Goal: Communication & Community: Answer question/provide support

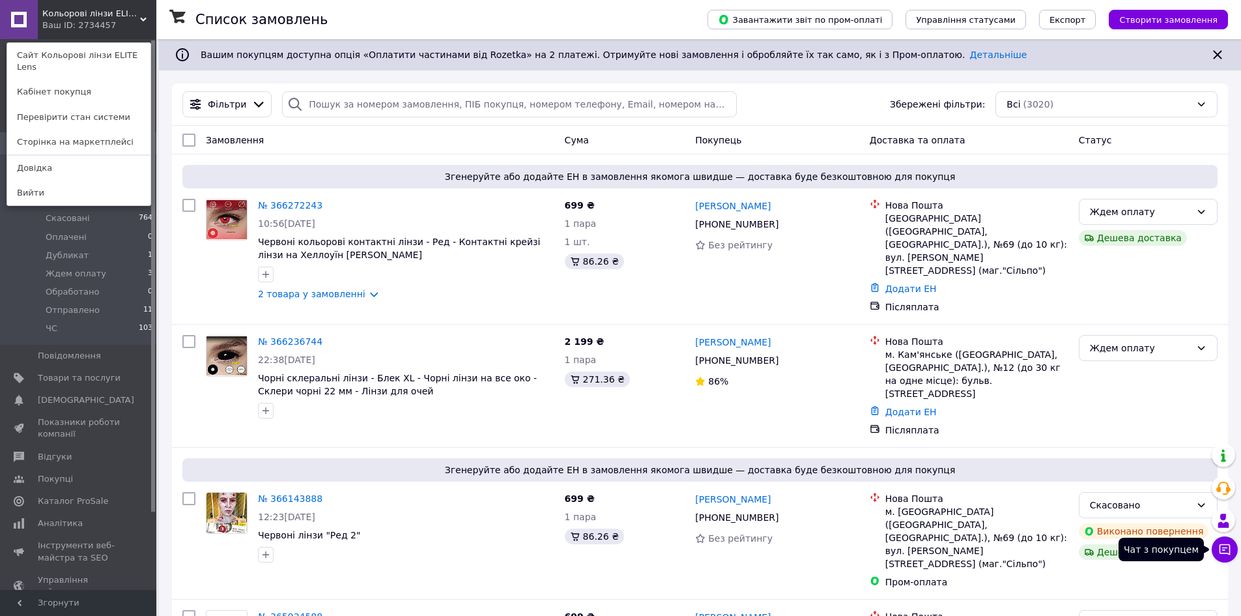
click at [1217, 545] on button "Чат з покупцем" at bounding box center [1225, 549] width 26 height 26
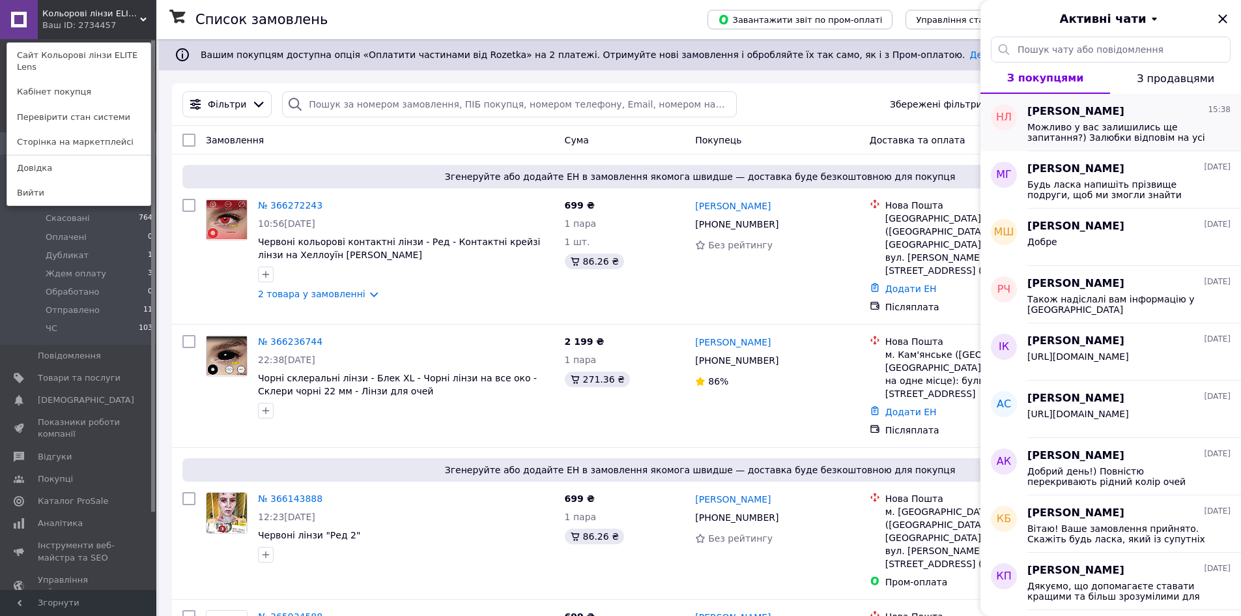
click at [1124, 133] on span "Можливо у вас залишились ще запитання?) Залюбки відповім на усі цікавлячі вас м…" at bounding box center [1119, 132] width 185 height 21
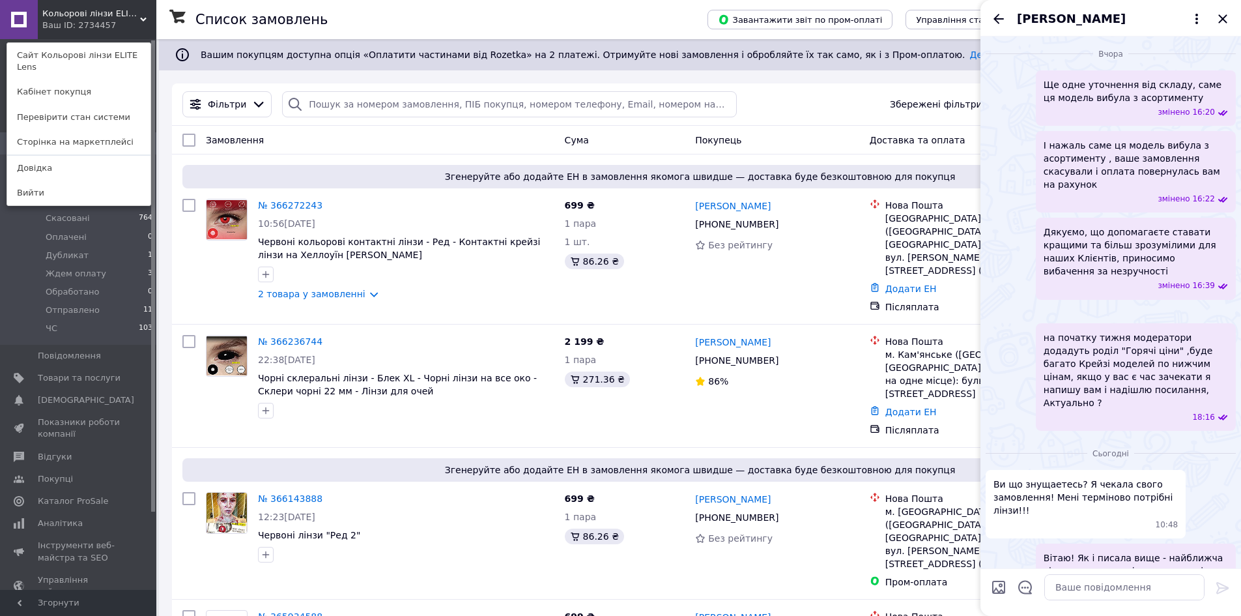
scroll to position [1836, 0]
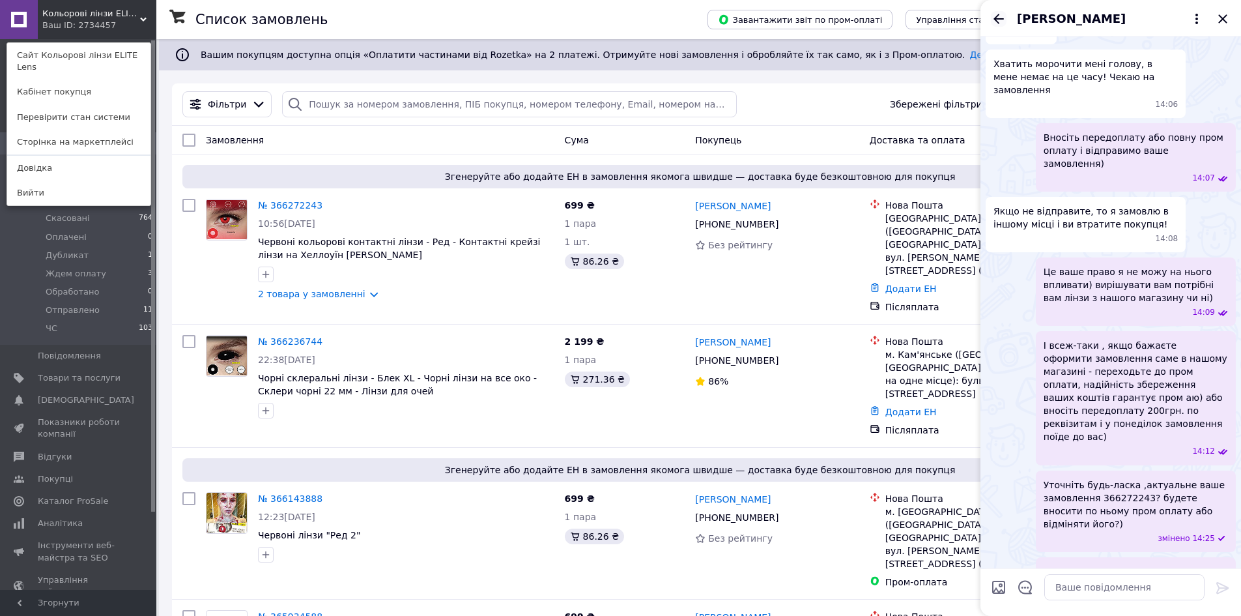
click at [1002, 21] on icon "Назад" at bounding box center [999, 19] width 16 height 16
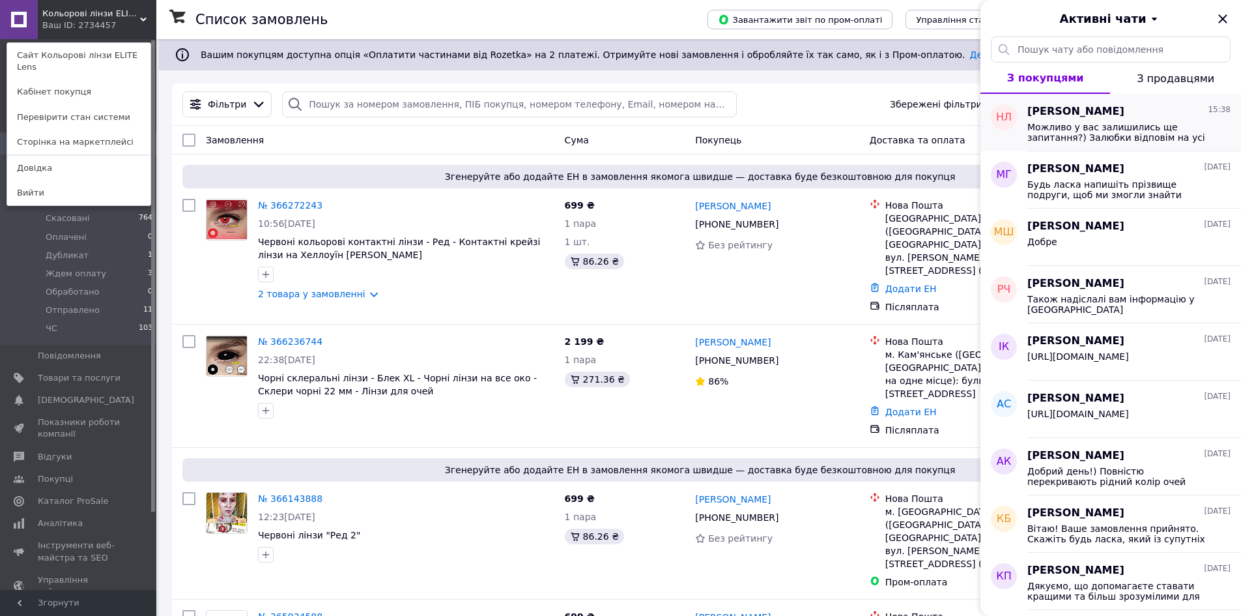
click at [1074, 116] on span "[PERSON_NAME]" at bounding box center [1075, 111] width 97 height 15
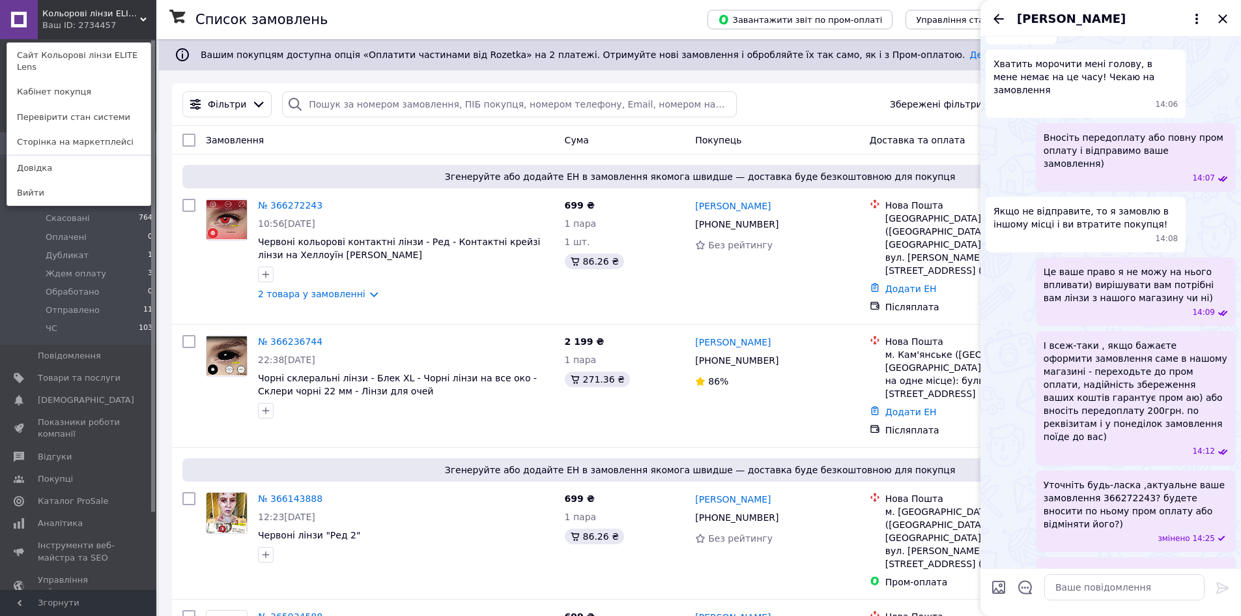
click at [1230, 18] on div "[PERSON_NAME]" at bounding box center [1110, 18] width 261 height 36
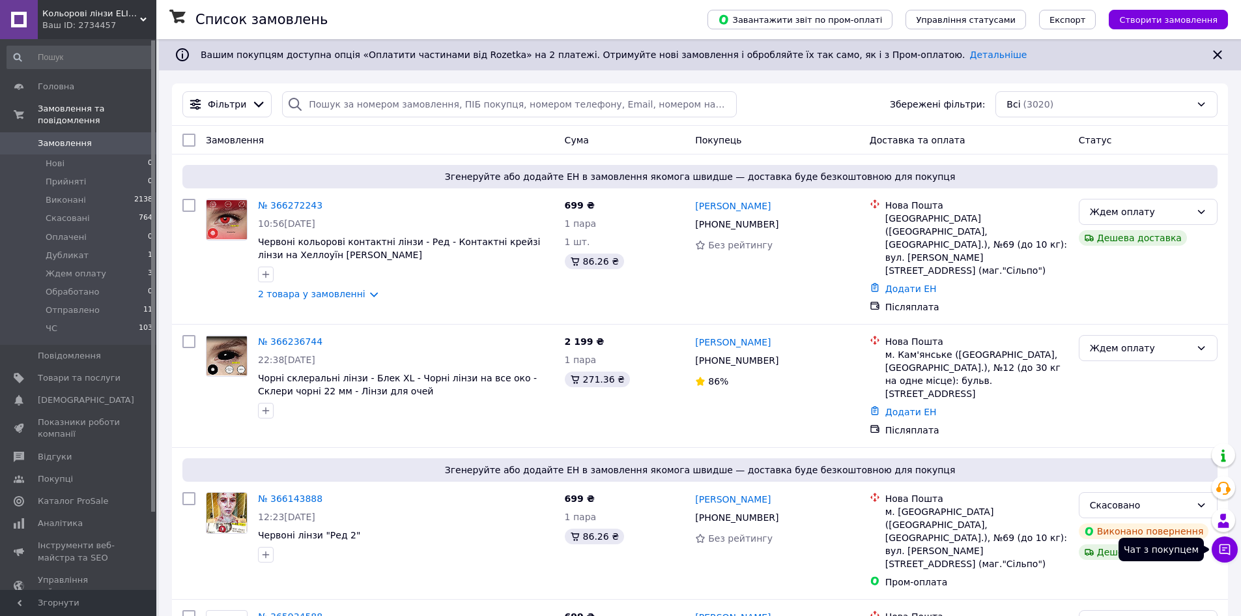
click at [1221, 541] on button "Чат з покупцем" at bounding box center [1225, 549] width 26 height 26
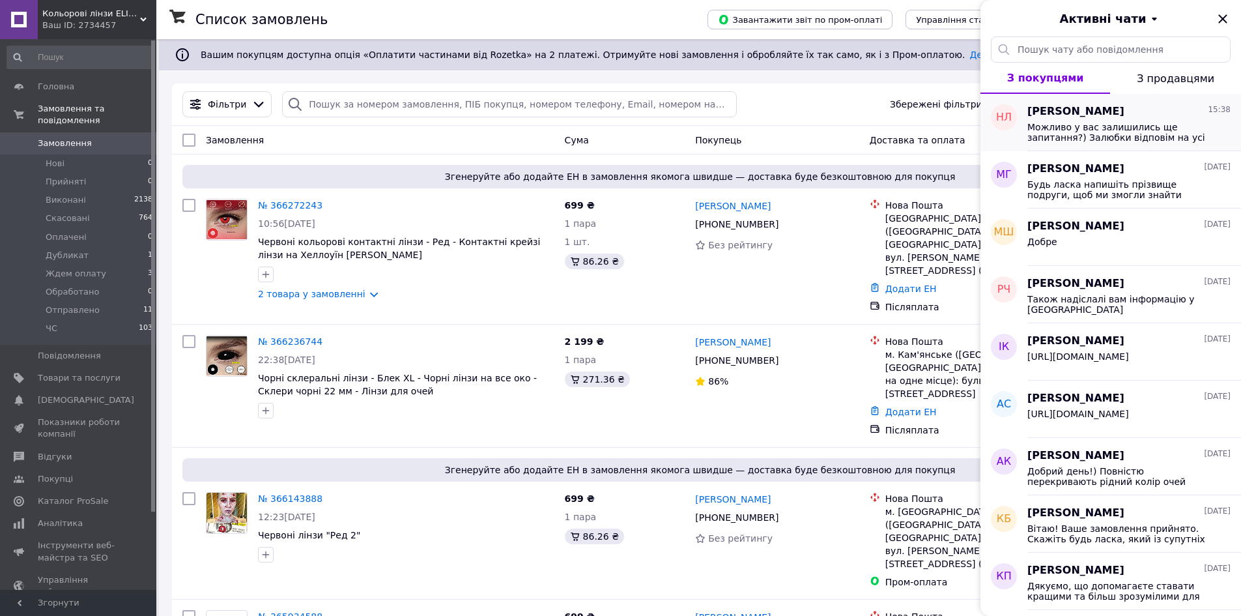
click at [1064, 120] on div "Можливо у вас залишились ще запитання?) Залюбки відповім на усі цікавлячі вас м…" at bounding box center [1128, 130] width 203 height 23
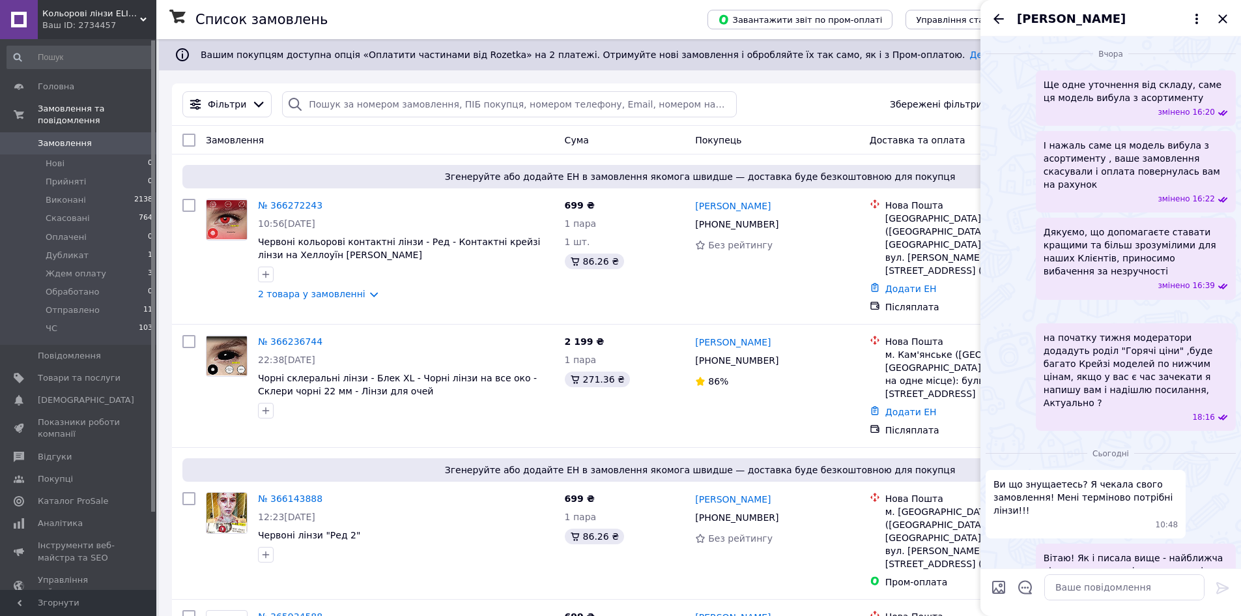
scroll to position [1836, 0]
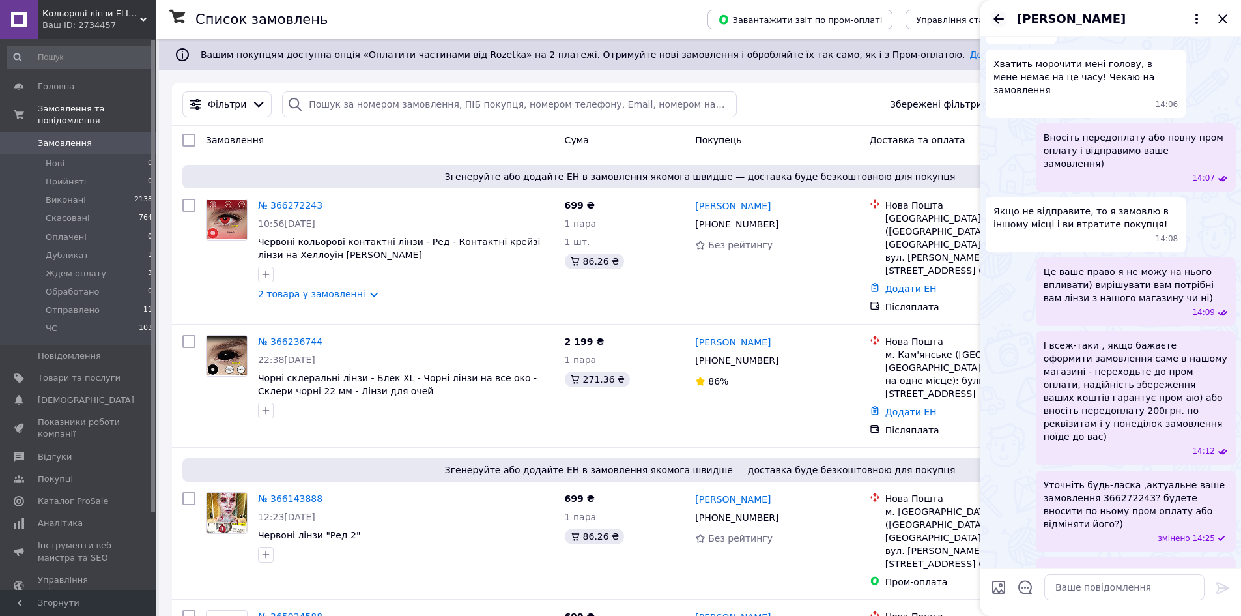
click at [1000, 20] on icon "Назад" at bounding box center [999, 19] width 16 height 16
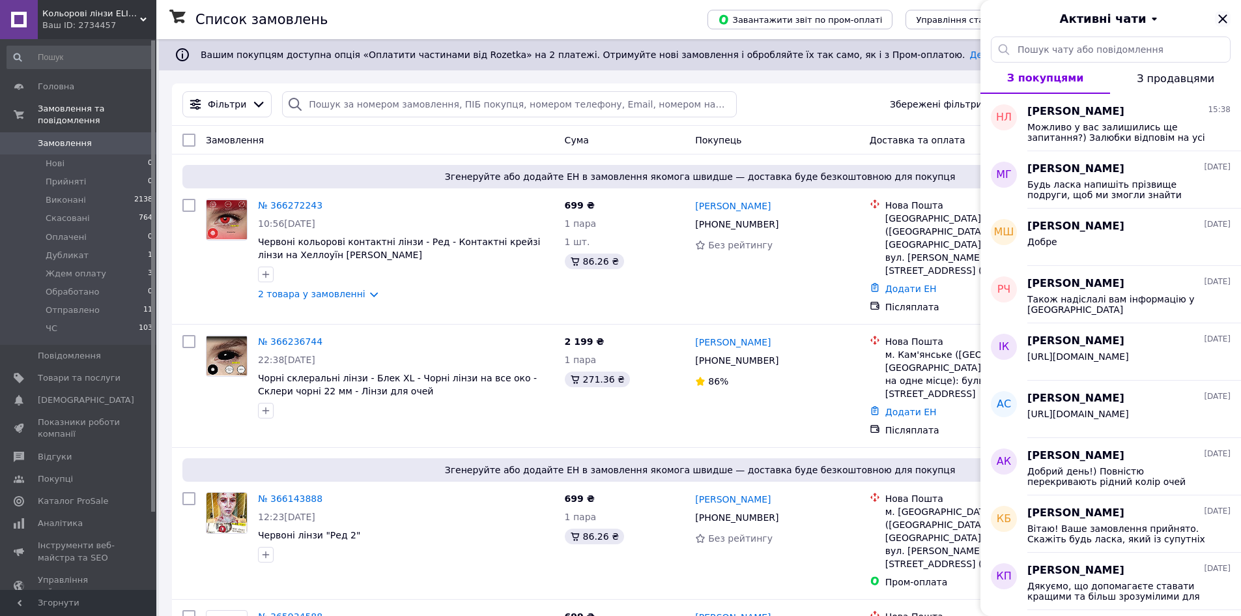
click at [1215, 17] on icon "Закрити" at bounding box center [1223, 19] width 16 height 16
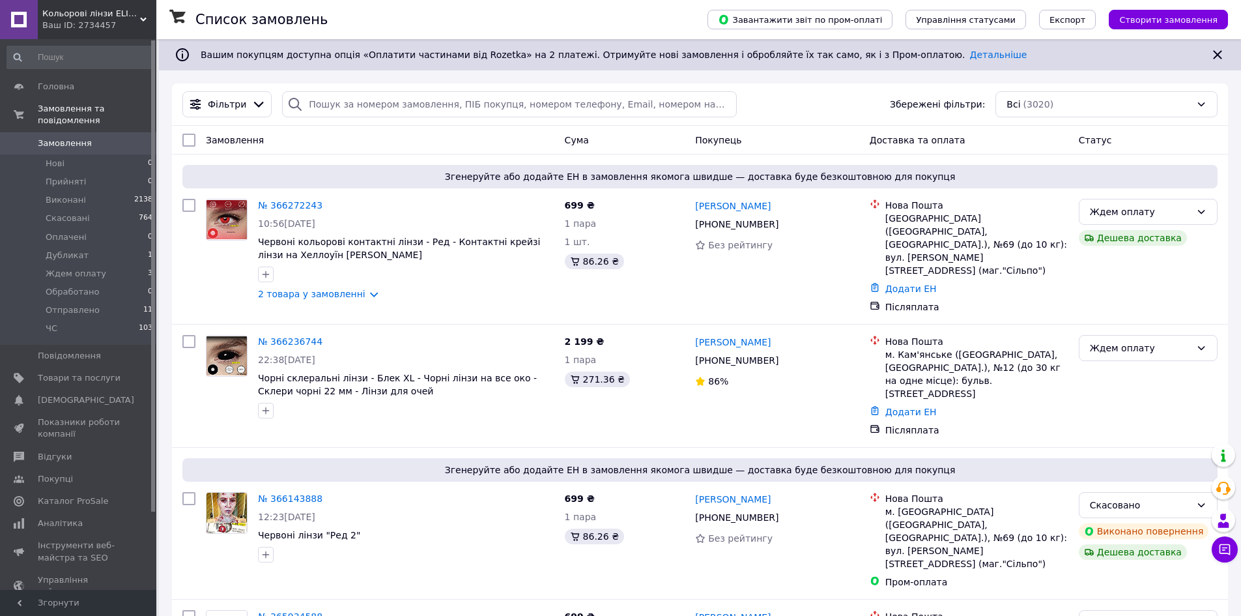
click at [1226, 560] on button "Чат з покупцем" at bounding box center [1225, 549] width 26 height 26
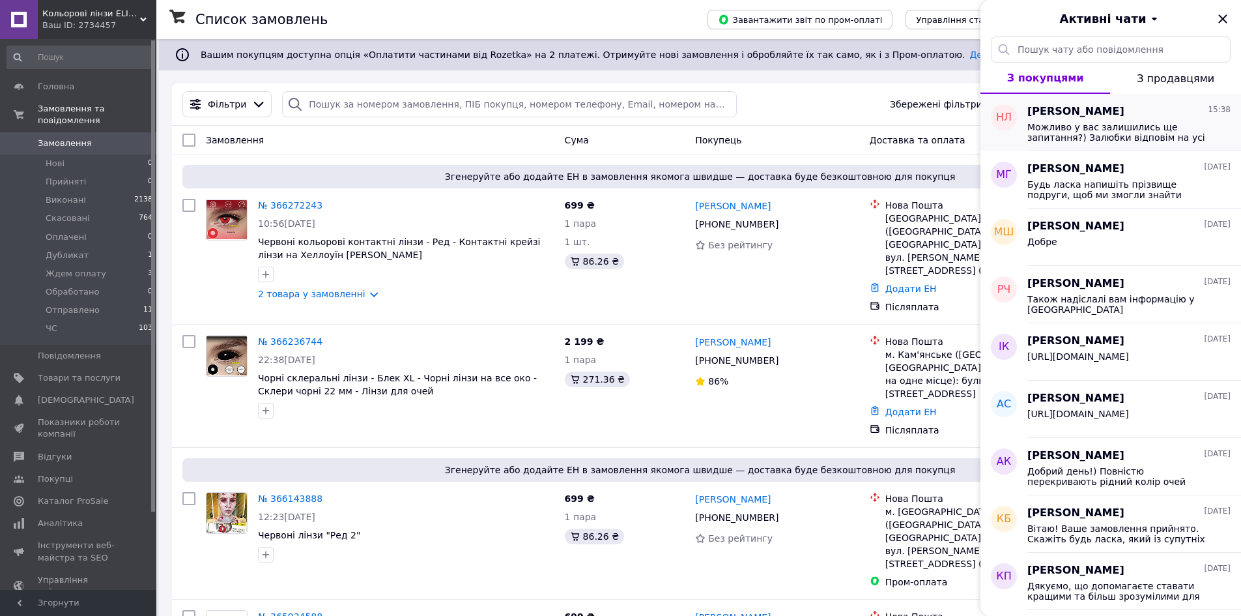
click at [1086, 105] on span "[PERSON_NAME]" at bounding box center [1075, 111] width 97 height 15
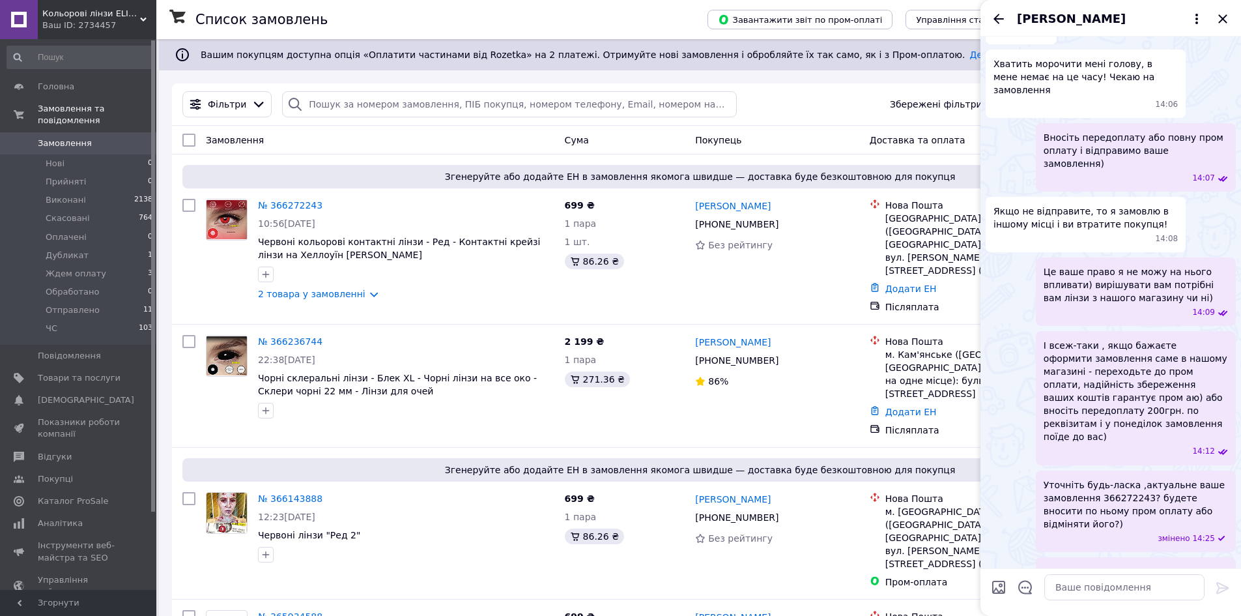
click at [1004, 21] on icon "Назад" at bounding box center [999, 19] width 16 height 16
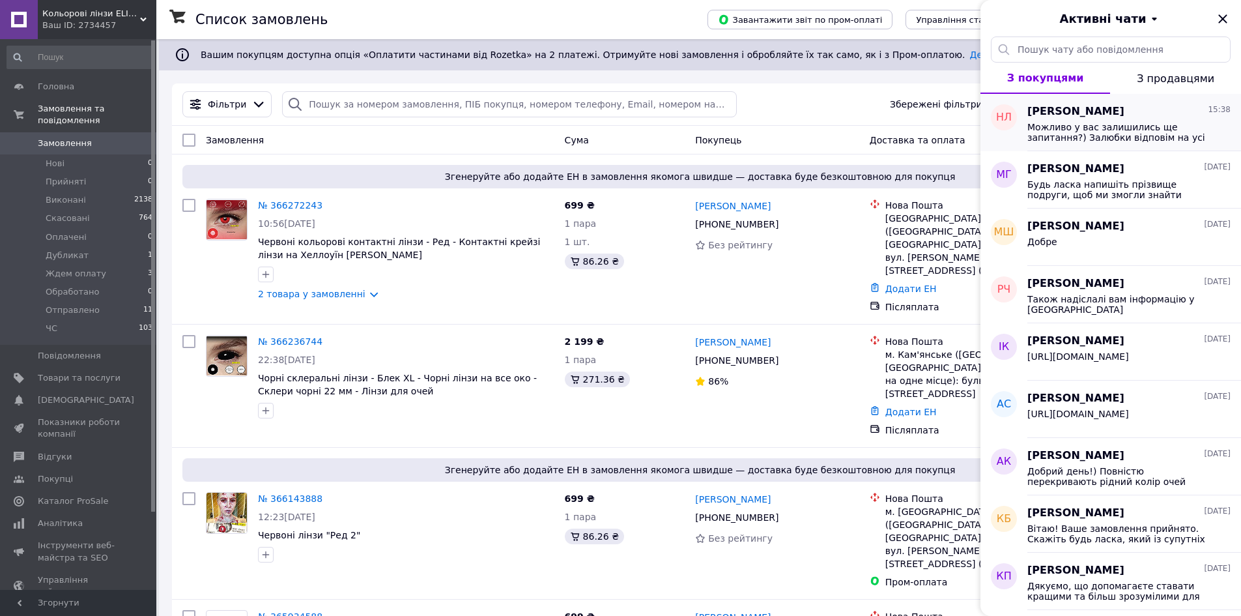
click at [1086, 131] on span "Можливо у вас залишились ще запитання?) Залюбки відповім на усі цікавлячі вас м…" at bounding box center [1119, 132] width 185 height 21
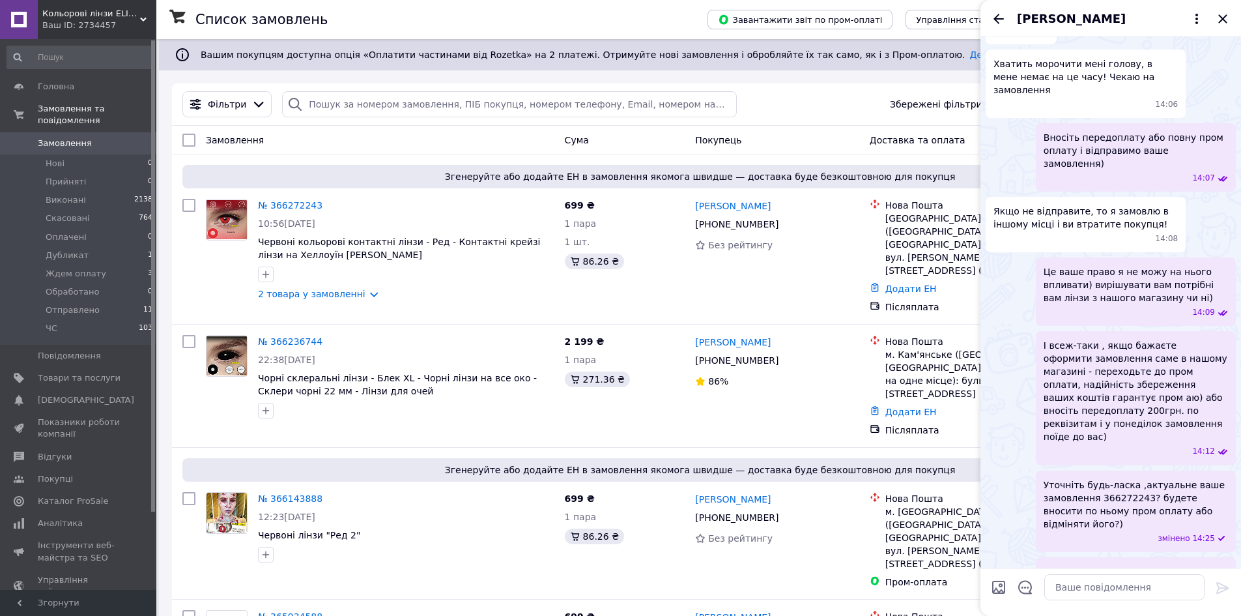
click at [989, 29] on div "[PERSON_NAME]" at bounding box center [1110, 18] width 261 height 36
click at [995, 24] on icon "Назад" at bounding box center [999, 19] width 16 height 16
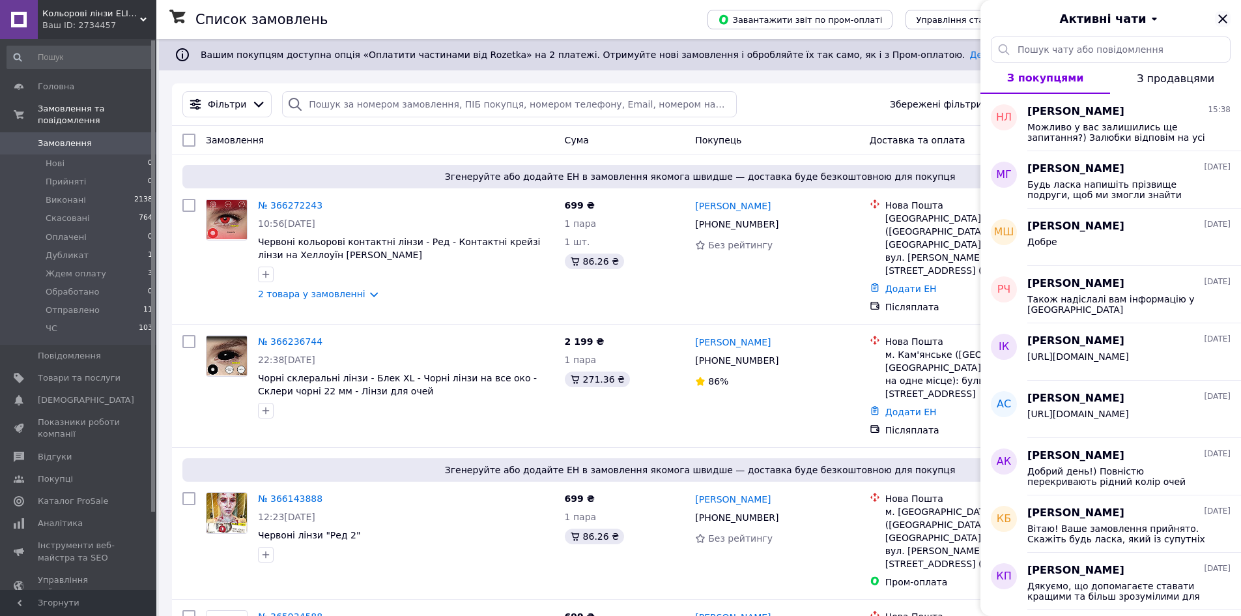
click at [1221, 18] on icon "Закрити" at bounding box center [1222, 18] width 8 height 8
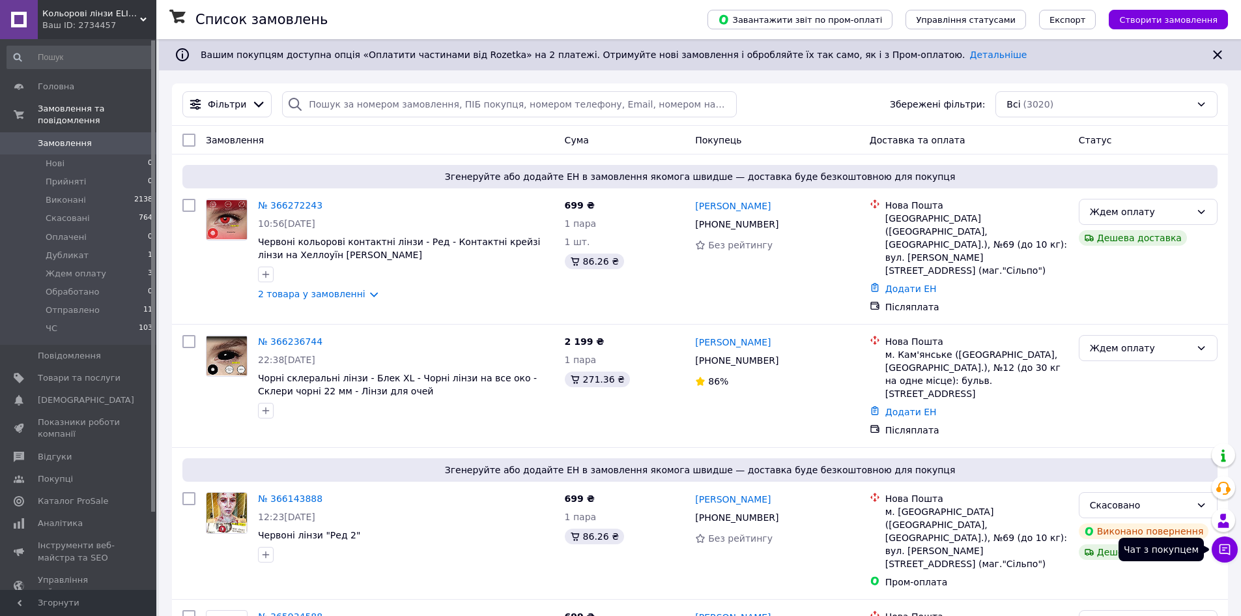
click at [1232, 547] on button "Чат з покупцем" at bounding box center [1225, 549] width 26 height 26
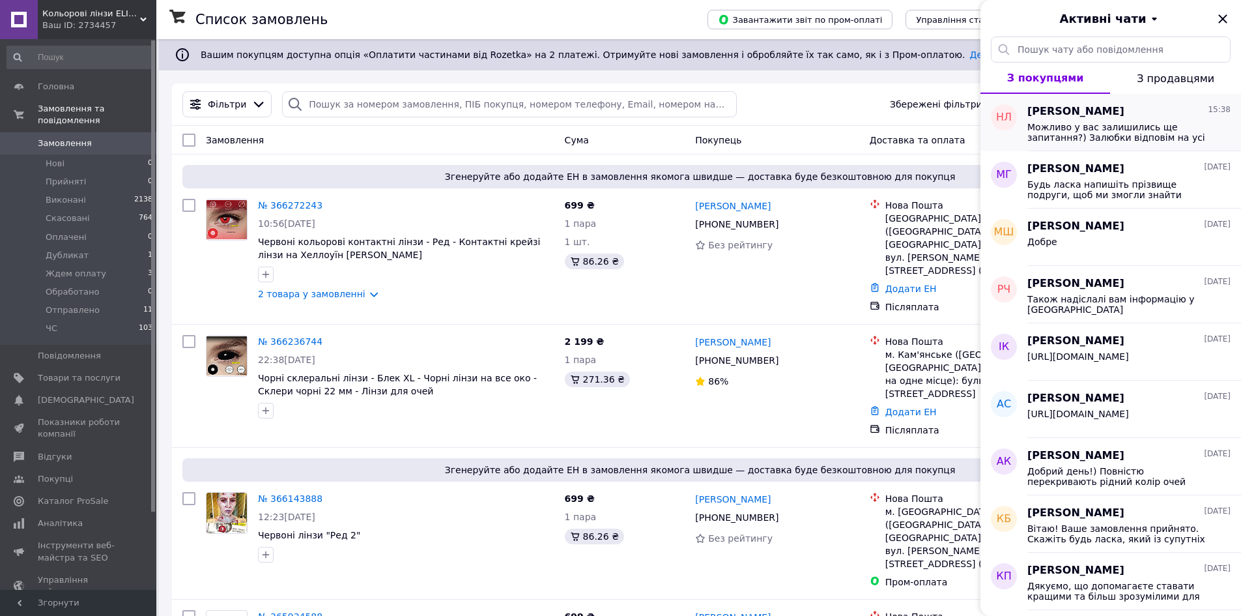
click at [1089, 135] on span "Можливо у вас залишились ще запитання?) Залюбки відповім на усі цікавлячі вас м…" at bounding box center [1119, 132] width 185 height 21
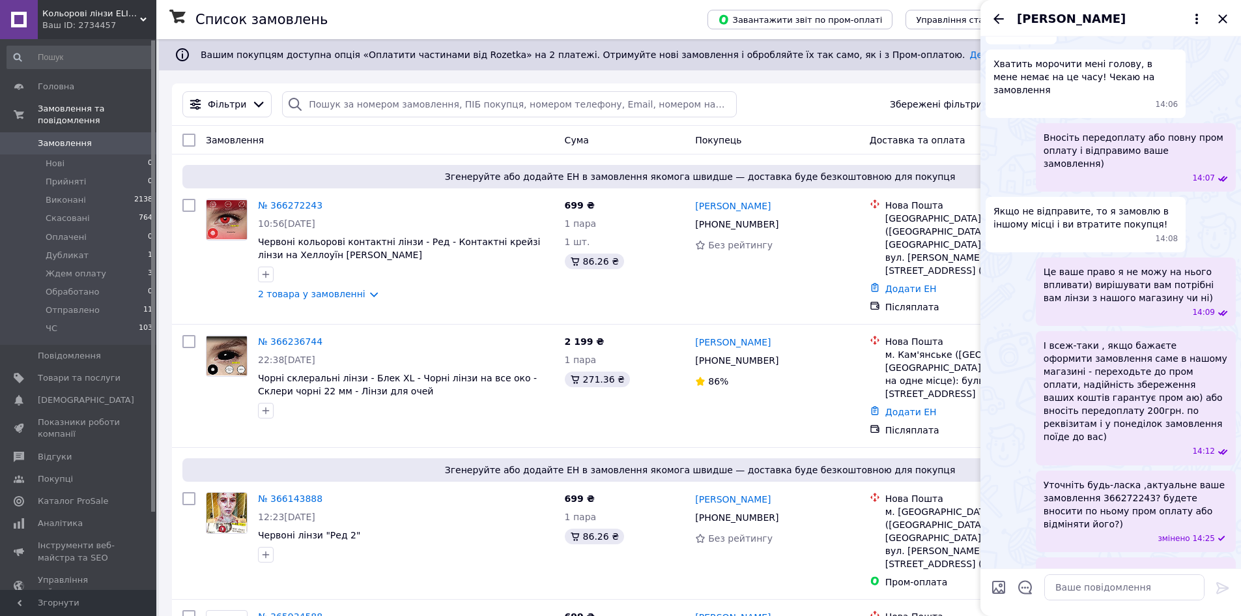
click at [987, 16] on div "[PERSON_NAME]" at bounding box center [1110, 18] width 261 height 36
drag, startPoint x: 999, startPoint y: 18, endPoint x: 1016, endPoint y: 21, distance: 17.9
click at [999, 19] on icon "Назад" at bounding box center [998, 19] width 10 height 10
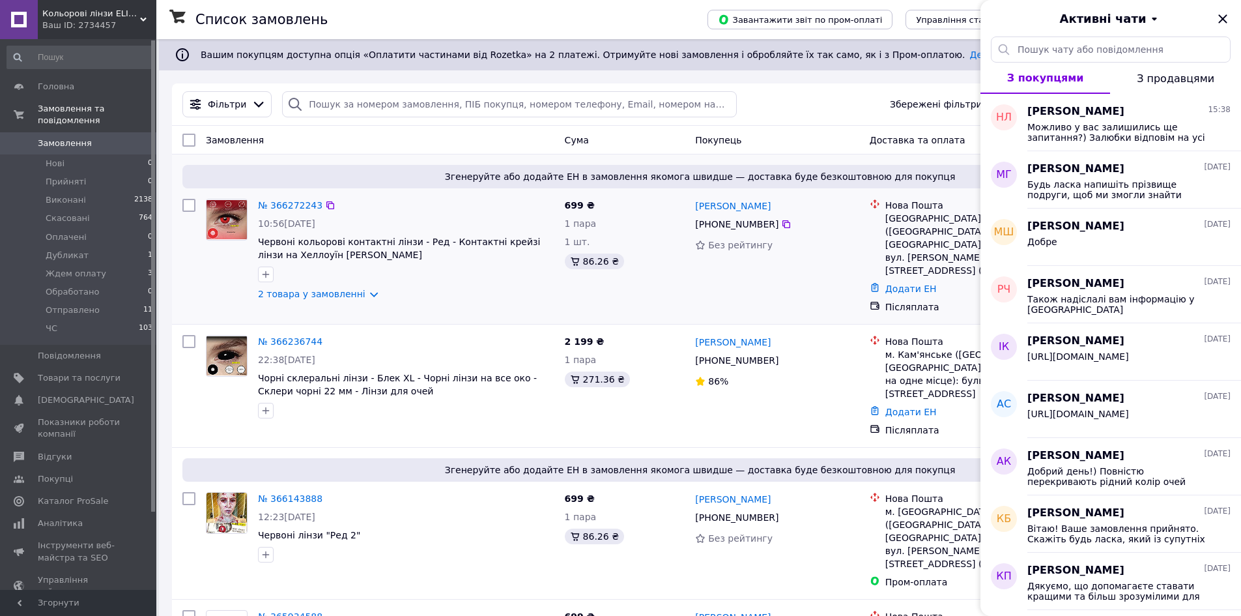
drag, startPoint x: 1226, startPoint y: 19, endPoint x: 1114, endPoint y: 302, distance: 304.4
click at [1226, 20] on icon "Закрити" at bounding box center [1223, 19] width 16 height 16
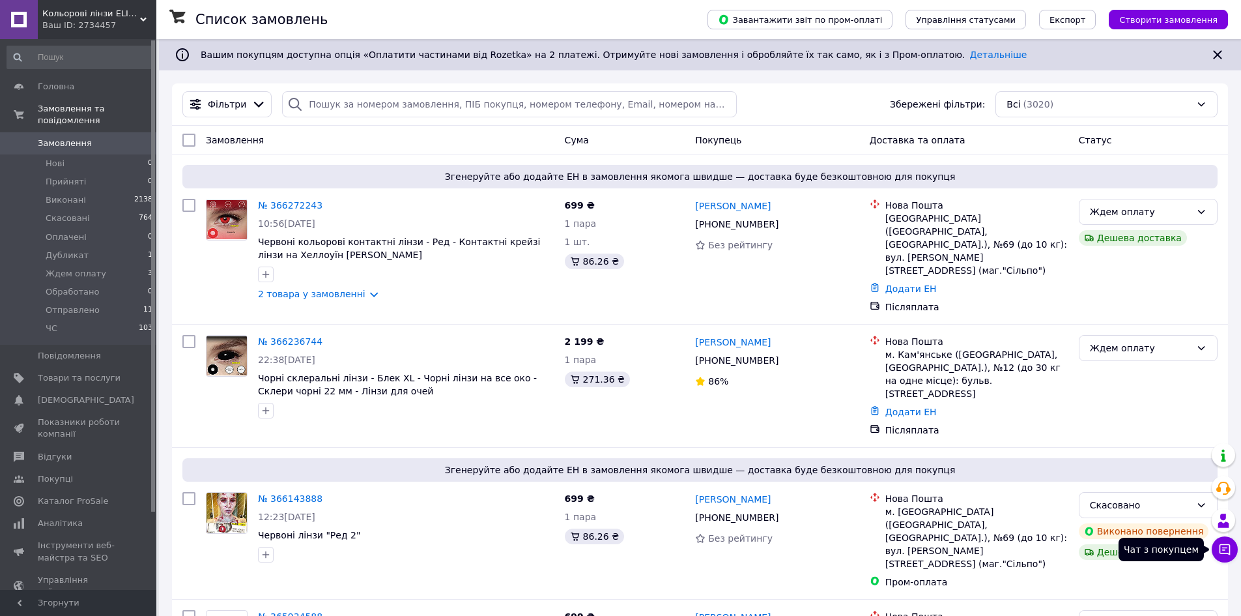
click at [1217, 552] on button "Чат з покупцем" at bounding box center [1225, 549] width 26 height 26
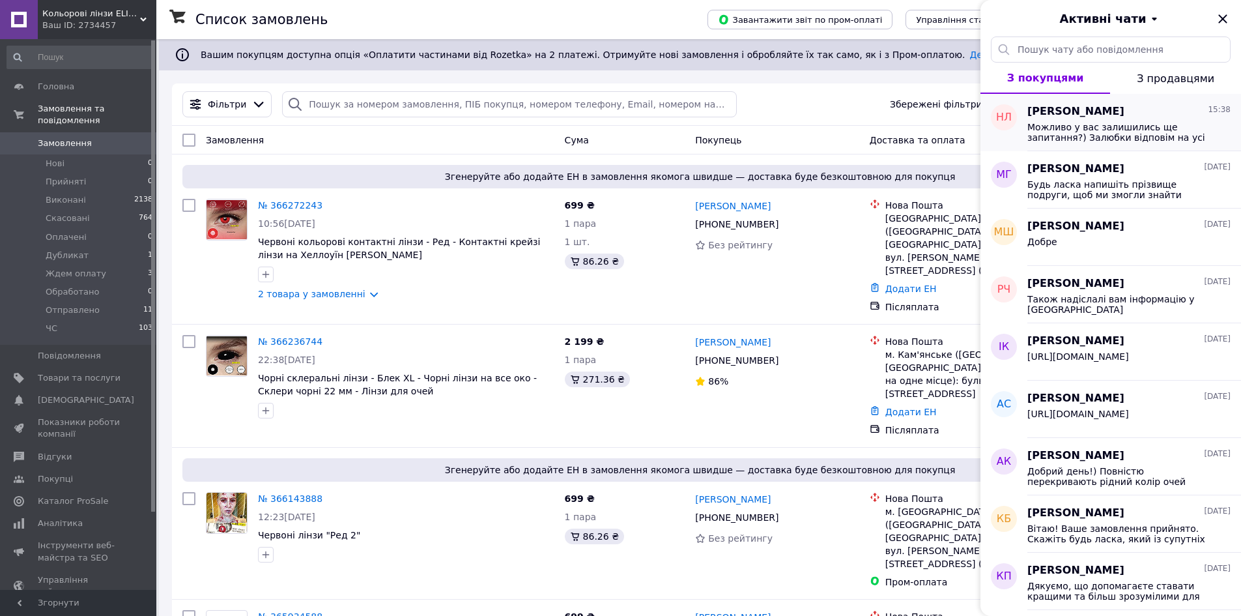
click at [1061, 122] on span "Можливо у вас залишились ще запитання?) Залюбки відповім на усі цікавлячі вас м…" at bounding box center [1119, 132] width 185 height 21
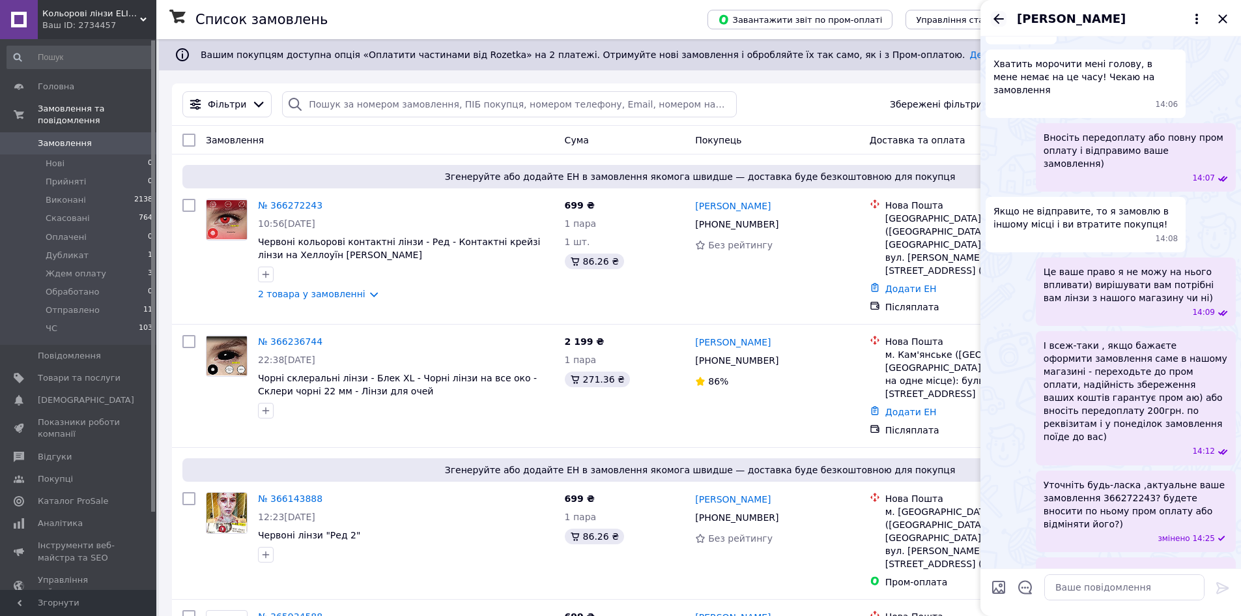
click at [994, 18] on icon "Назад" at bounding box center [999, 19] width 16 height 16
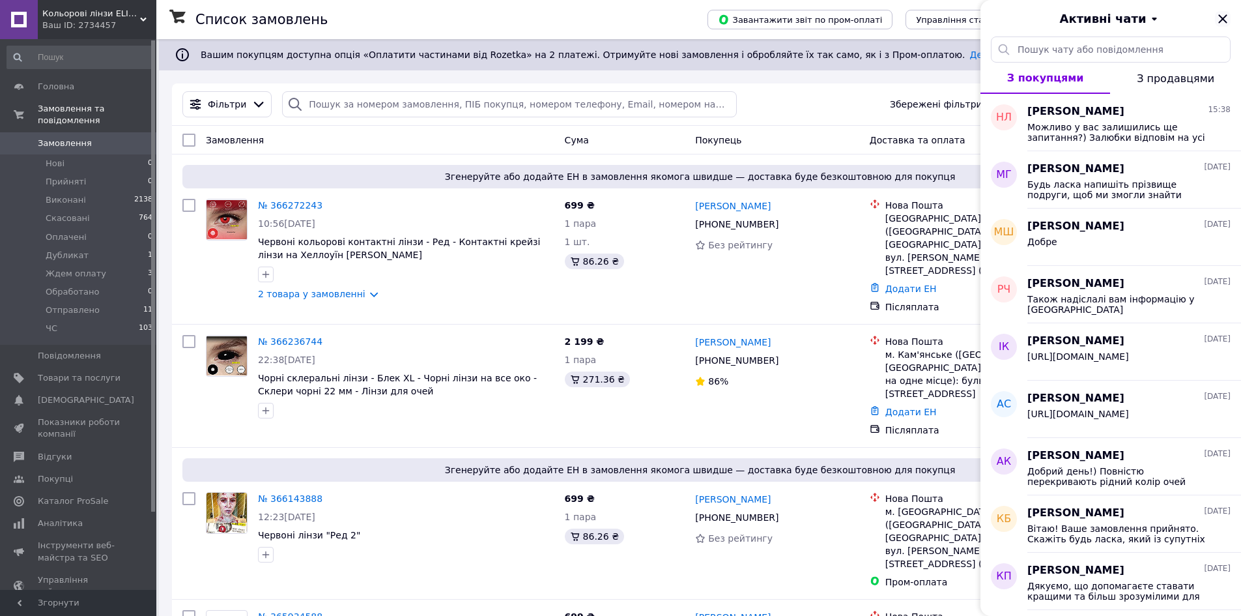
click at [1224, 17] on icon "Закрити" at bounding box center [1222, 18] width 8 height 8
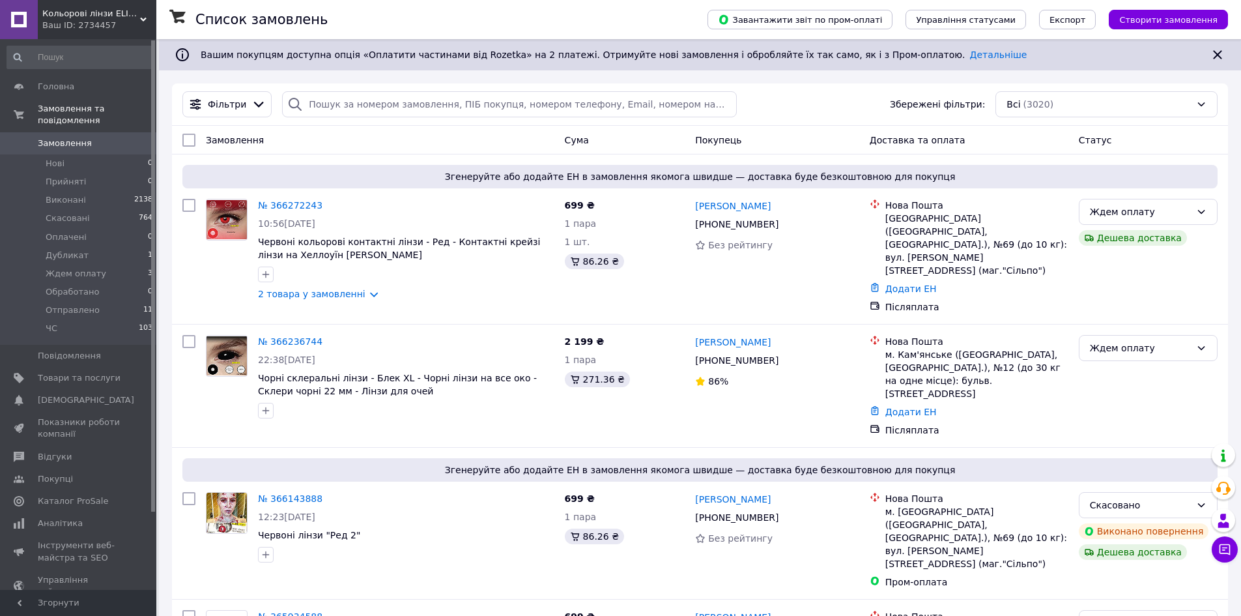
click at [61, 6] on div "Кольорові лінзи ELITE Lens Ваш ID: 2734457" at bounding box center [97, 19] width 119 height 39
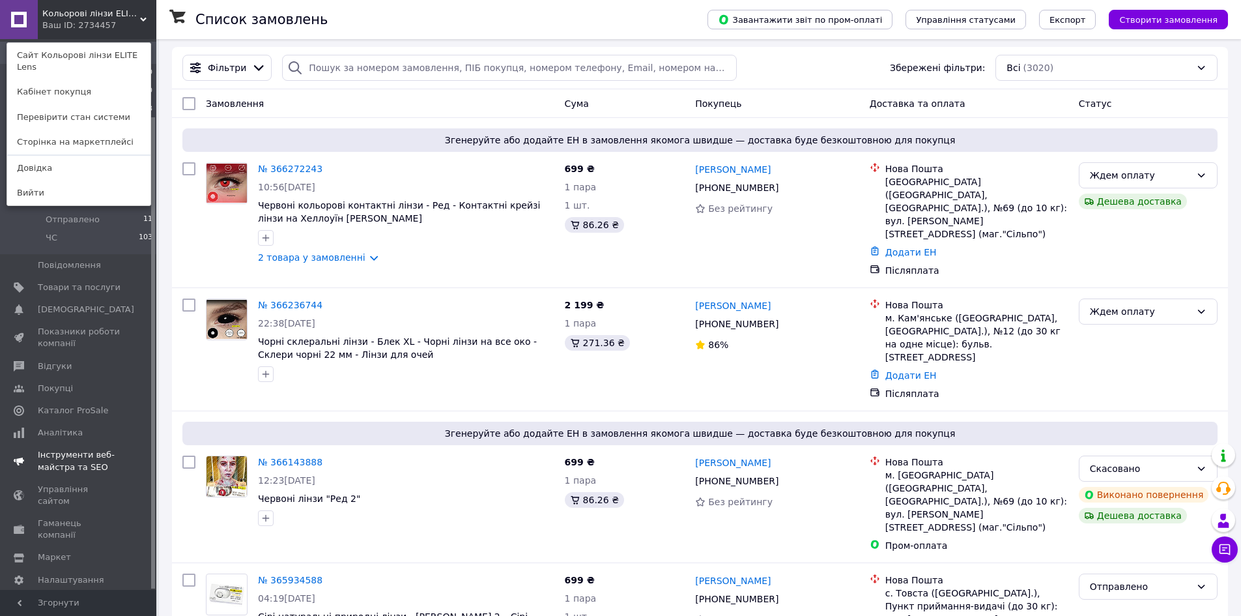
scroll to position [65, 0]
